Goal: Information Seeking & Learning: Learn about a topic

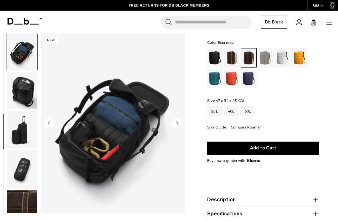
click at [21, 90] on img "button" at bounding box center [22, 91] width 30 height 38
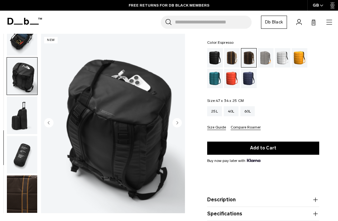
scroll to position [216, 0]
click at [21, 153] on img "button" at bounding box center [22, 155] width 30 height 38
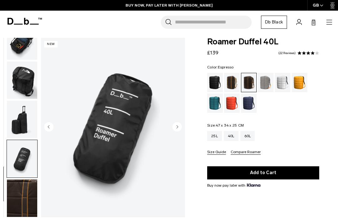
scroll to position [2, 0]
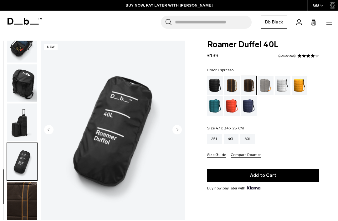
click at [216, 139] on div "25L" at bounding box center [214, 139] width 15 height 10
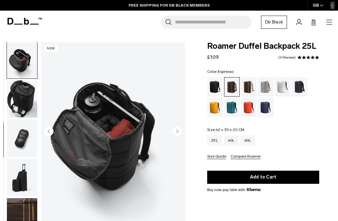
scroll to position [44, 0]
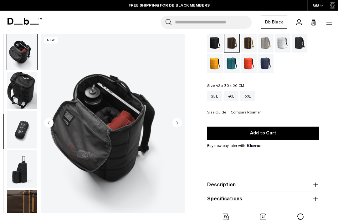
click at [313, 185] on icon "button" at bounding box center [316, 185] width 8 height 8
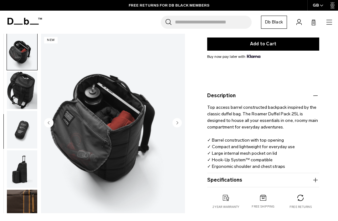
scroll to position [137, 0]
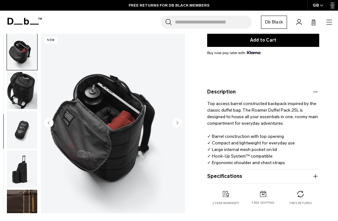
click at [310, 177] on button "Specifications" at bounding box center [263, 177] width 112 height 8
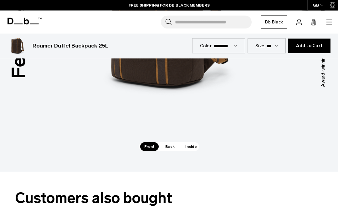
scroll to position [941, 0]
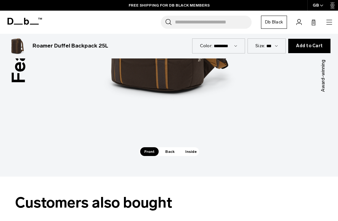
click at [190, 147] on span "Inside" at bounding box center [191, 151] width 20 height 9
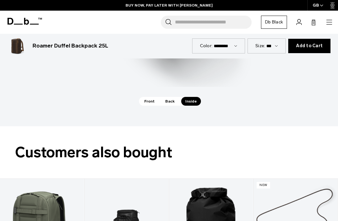
scroll to position [875, 0]
